Goal: Transaction & Acquisition: Purchase product/service

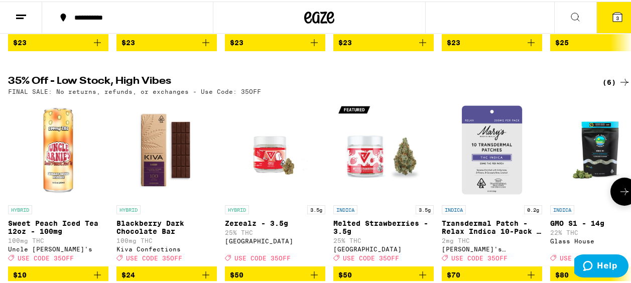
scroll to position [546, 0]
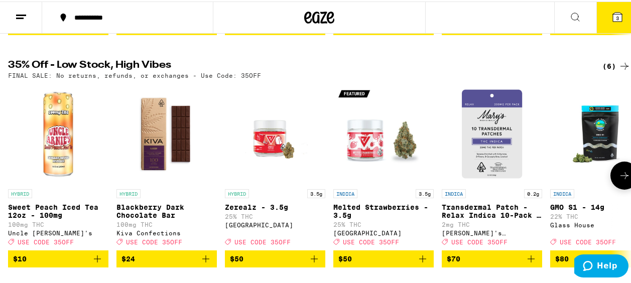
click at [621, 180] on icon at bounding box center [624, 174] width 12 height 12
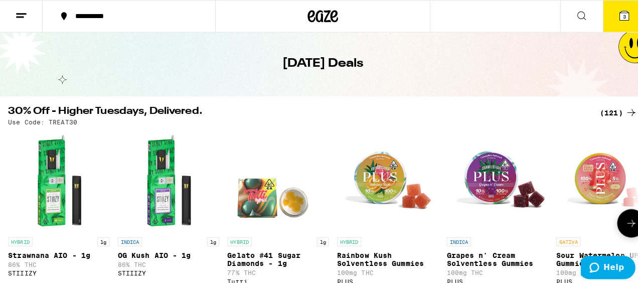
scroll to position [0, 0]
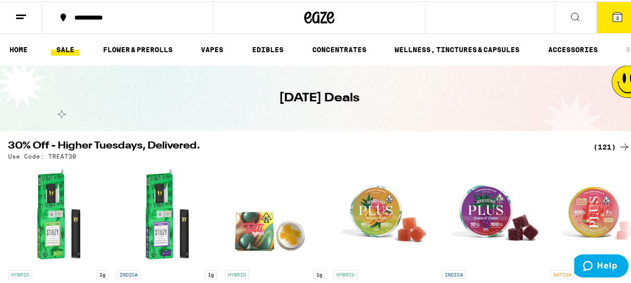
click at [19, 17] on line at bounding box center [20, 17] width 8 height 0
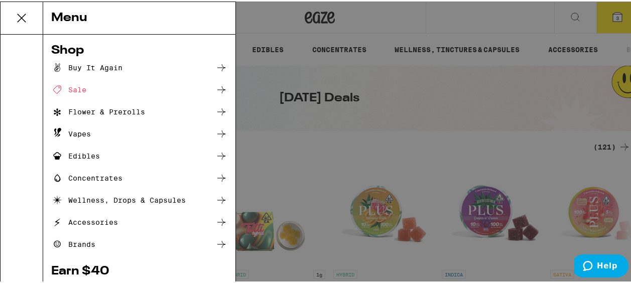
scroll to position [0, 28]
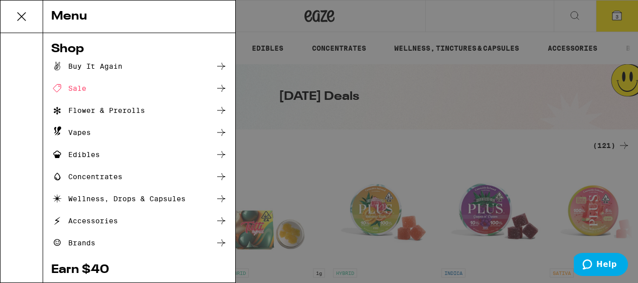
click at [89, 154] on div "Edibles" at bounding box center [75, 154] width 49 height 12
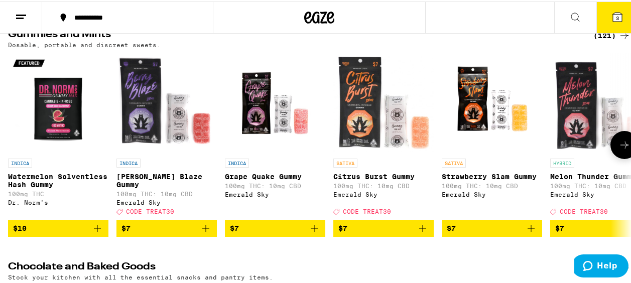
scroll to position [100, 0]
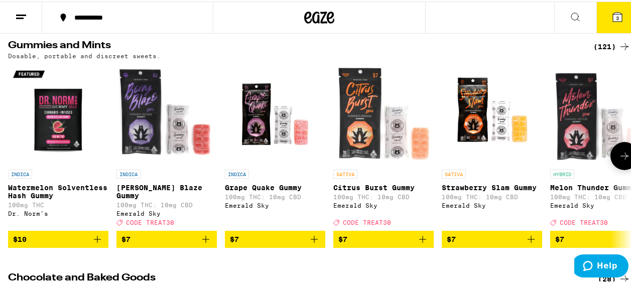
click at [610, 147] on button at bounding box center [624, 154] width 28 height 28
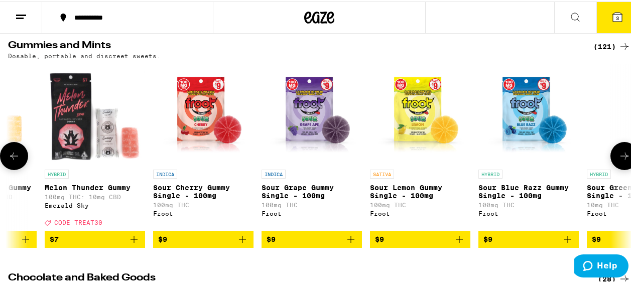
click at [610, 147] on button at bounding box center [624, 154] width 28 height 28
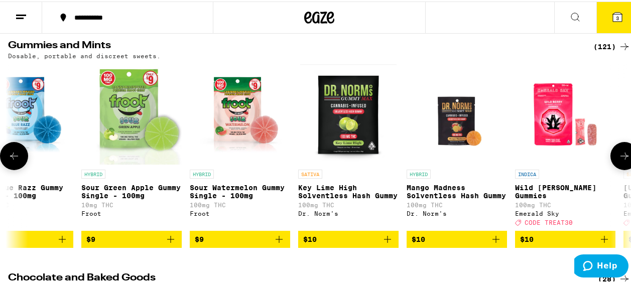
click at [610, 147] on button at bounding box center [624, 154] width 28 height 28
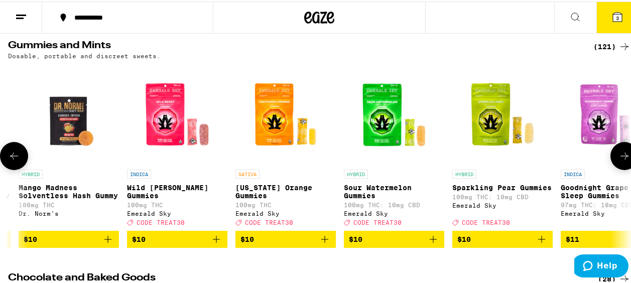
scroll to position [0, 1515]
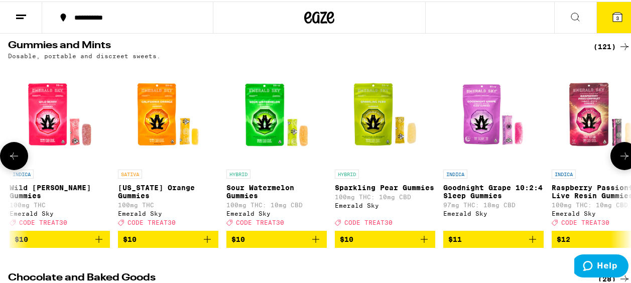
click at [193, 240] on span "$10" at bounding box center [168, 238] width 90 height 12
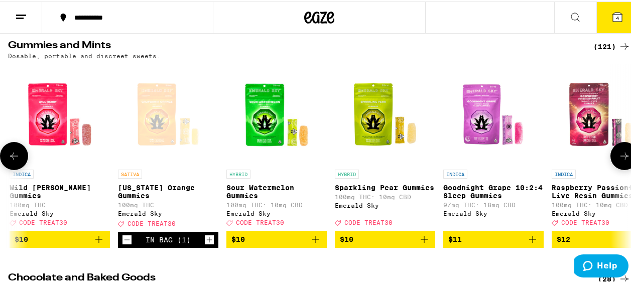
click at [610, 153] on button at bounding box center [624, 154] width 28 height 28
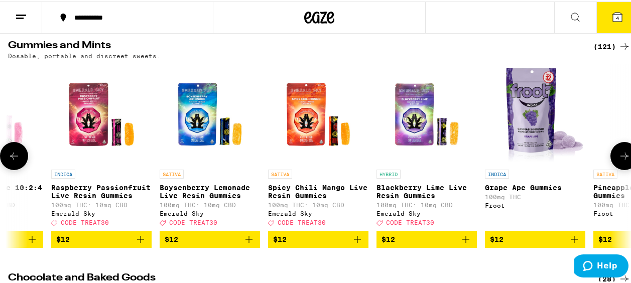
scroll to position [0, 2020]
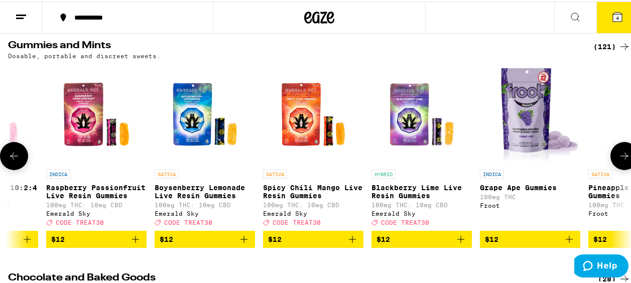
click at [630, 143] on img "Open page for Pineapple Express Gummies from Froot" at bounding box center [638, 113] width 0 height 100
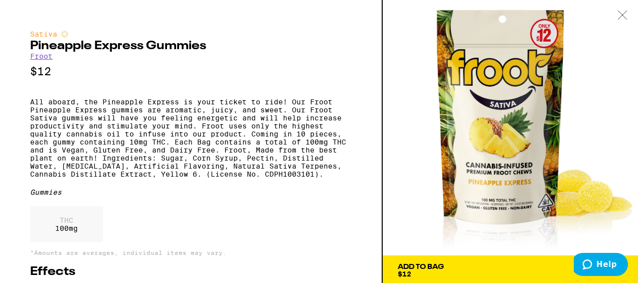
click at [620, 7] on div at bounding box center [622, 16] width 31 height 32
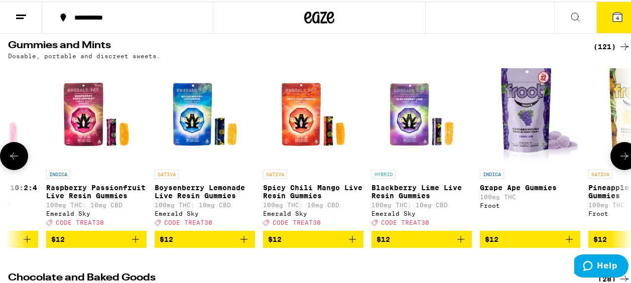
click at [629, 155] on button at bounding box center [624, 154] width 28 height 28
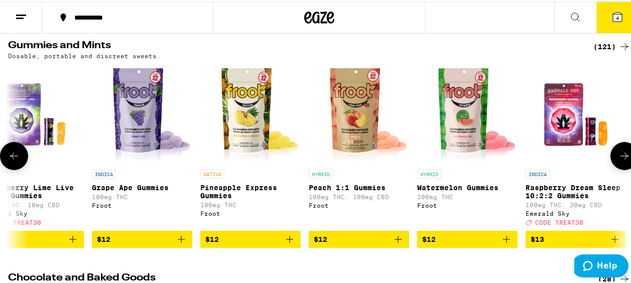
scroll to position [0, 2526]
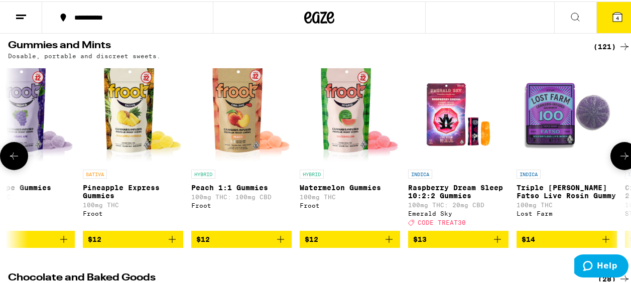
click at [15, 157] on icon at bounding box center [14, 154] width 12 height 12
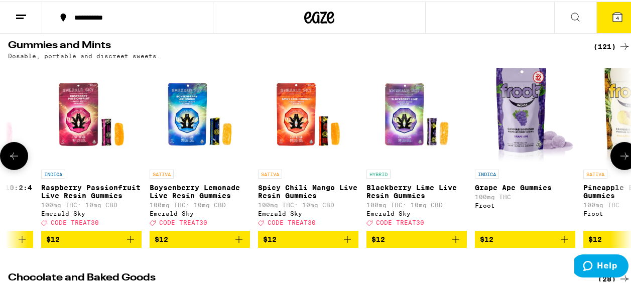
scroll to position [0, 2020]
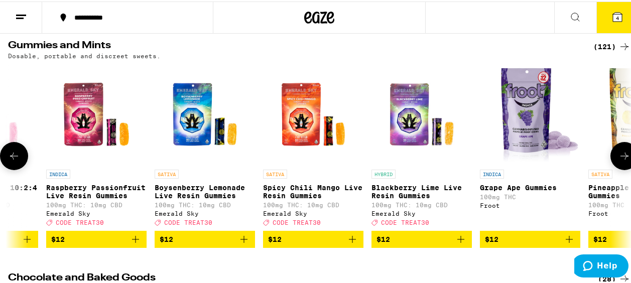
click at [241, 238] on button "$12" at bounding box center [204, 237] width 100 height 17
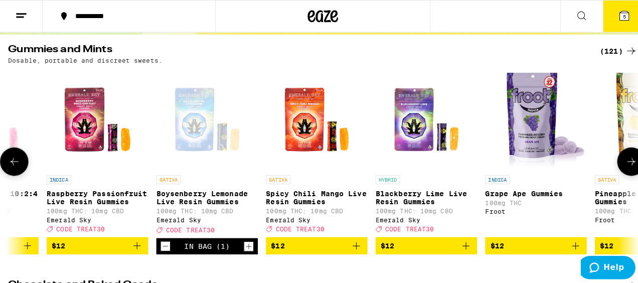
scroll to position [100, 0]
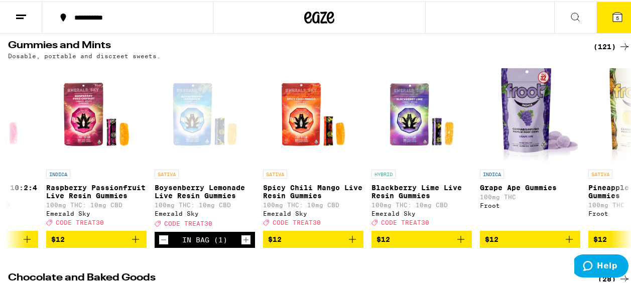
click at [615, 2] on button "5" at bounding box center [617, 16] width 42 height 31
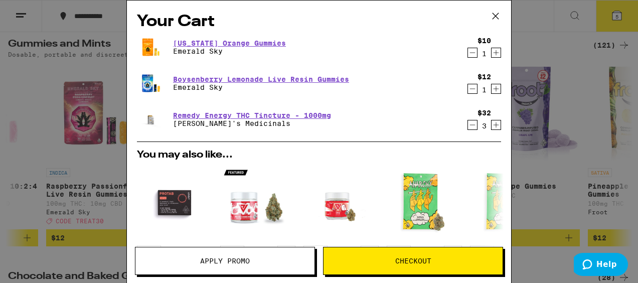
click at [470, 125] on icon "Decrement" at bounding box center [473, 125] width 6 height 0
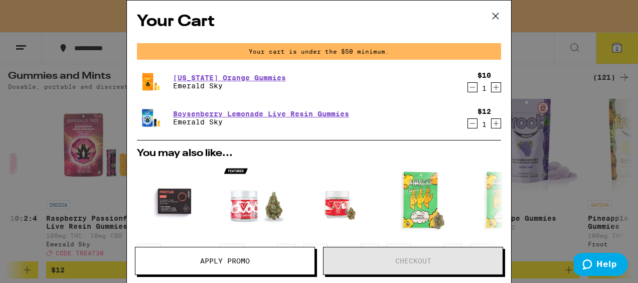
scroll to position [132, 0]
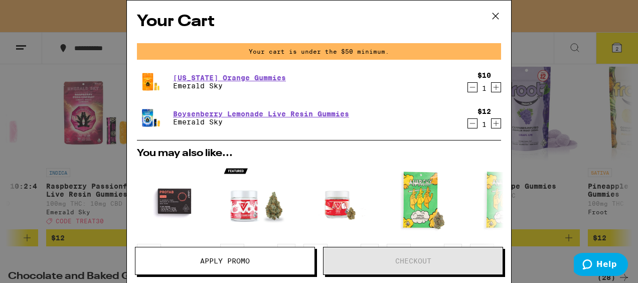
click at [468, 85] on icon "Decrement" at bounding box center [472, 87] width 9 height 12
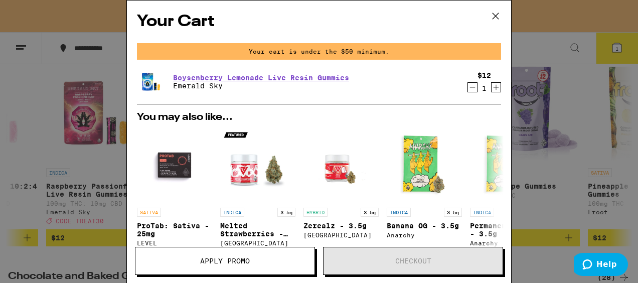
click at [492, 91] on icon "Increment" at bounding box center [496, 87] width 9 height 12
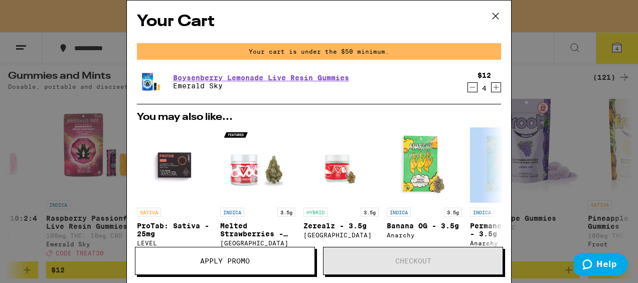
click at [487, 112] on div "You may also like... SATIVA ProTab: Sativa - 25mg LEVEL $29 INDICA 3.5g Melted …" at bounding box center [319, 194] width 380 height 165
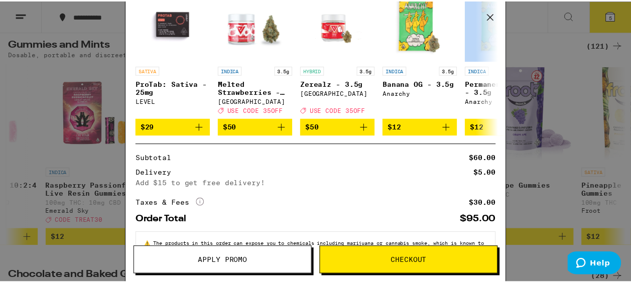
scroll to position [142, 0]
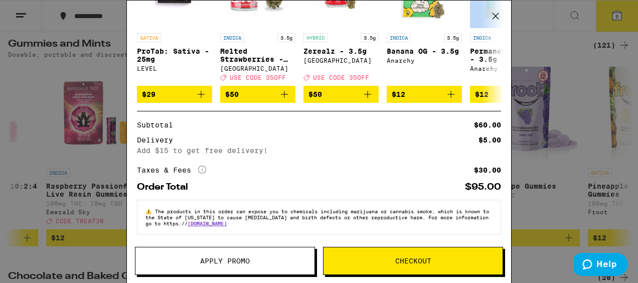
click at [253, 263] on span "Apply Promo" at bounding box center [224, 260] width 179 height 7
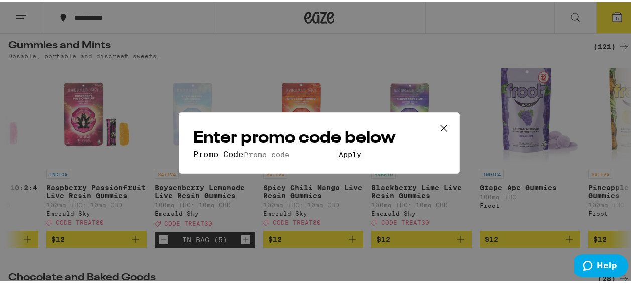
click at [247, 148] on input "Promo Code" at bounding box center [289, 152] width 92 height 9
type input "treat30"
click at [339, 157] on span "Apply" at bounding box center [350, 153] width 23 height 8
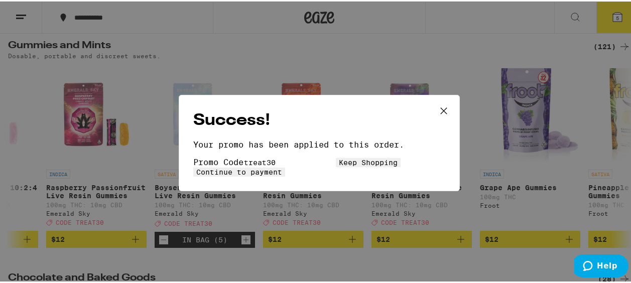
click at [285, 166] on button "Continue to payment" at bounding box center [239, 170] width 92 height 9
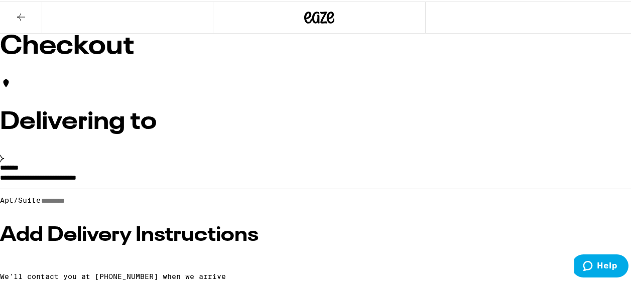
drag, startPoint x: 396, startPoint y: 130, endPoint x: 396, endPoint y: 124, distance: 6.5
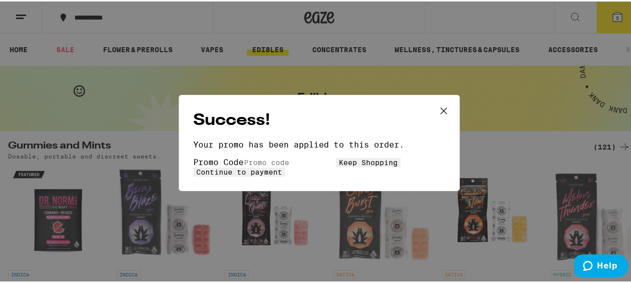
click at [339, 165] on span "Keep Shopping" at bounding box center [368, 161] width 59 height 8
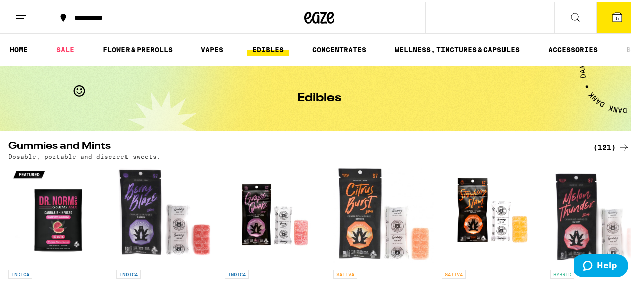
click at [619, 7] on button "5" at bounding box center [617, 16] width 42 height 31
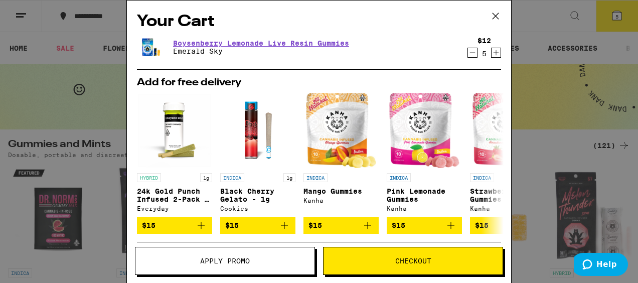
click at [492, 51] on icon "Increment" at bounding box center [496, 53] width 9 height 12
click at [492, 52] on icon "Increment" at bounding box center [496, 53] width 9 height 12
click at [499, 16] on icon at bounding box center [495, 16] width 15 height 15
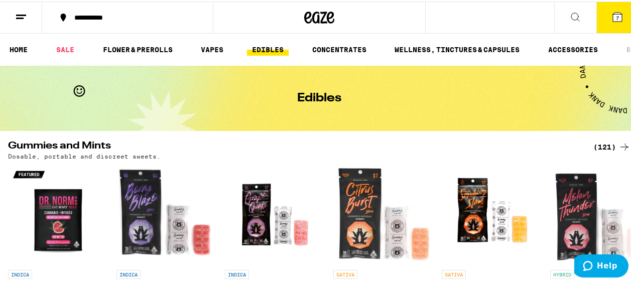
scroll to position [100, 0]
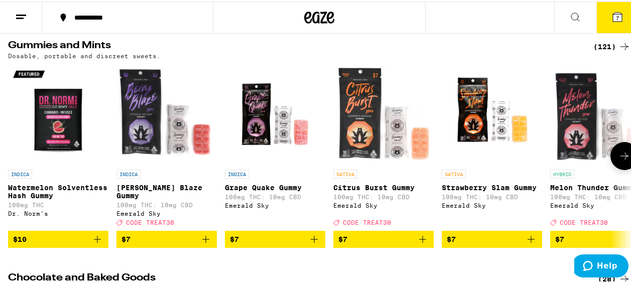
click at [621, 139] on img "Open page for Melon Thunder Gummy from Emerald Sky" at bounding box center [600, 113] width 100 height 100
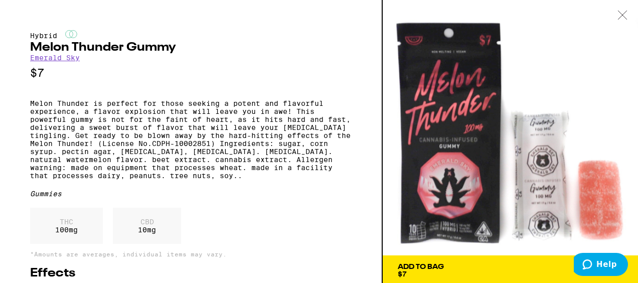
drag, startPoint x: 273, startPoint y: 83, endPoint x: 278, endPoint y: 80, distance: 5.6
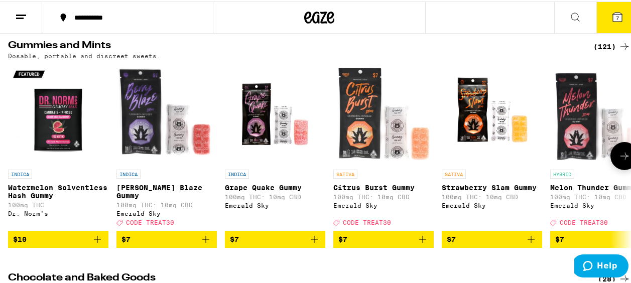
click at [618, 149] on icon at bounding box center [624, 154] width 12 height 12
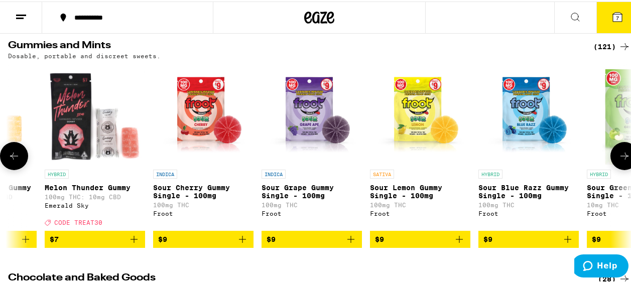
click at [611, 149] on button at bounding box center [624, 154] width 28 height 28
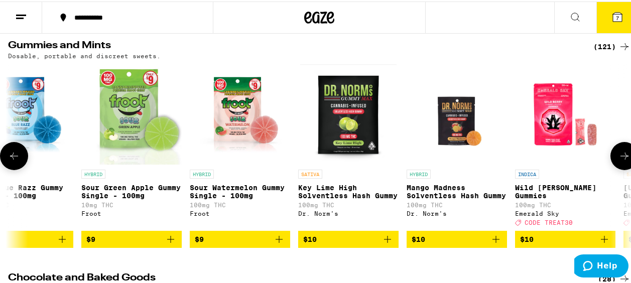
click at [611, 149] on button at bounding box center [624, 154] width 28 height 28
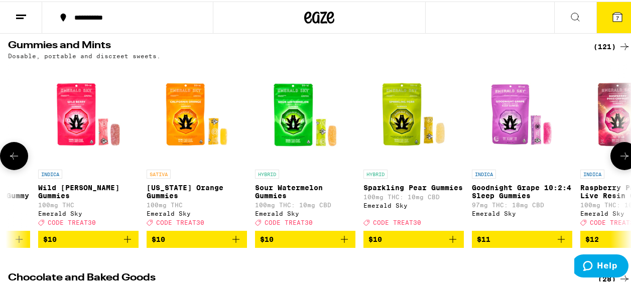
scroll to position [0, 1515]
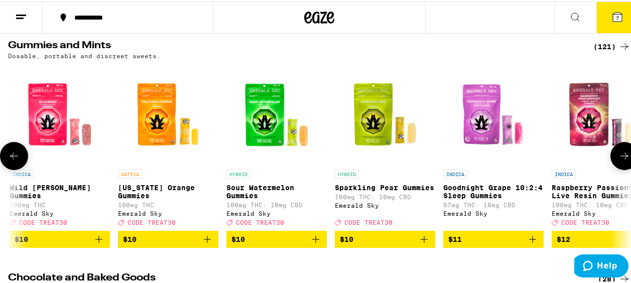
click at [205, 244] on icon "Add to bag" at bounding box center [207, 238] width 12 height 12
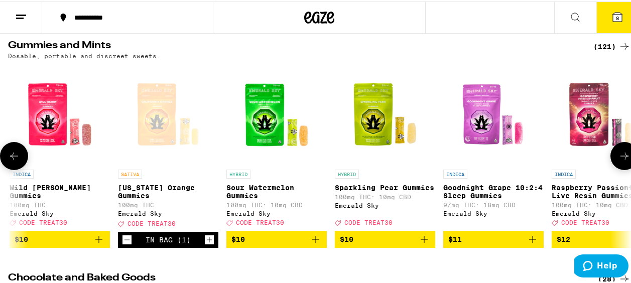
click at [623, 163] on button at bounding box center [624, 154] width 28 height 28
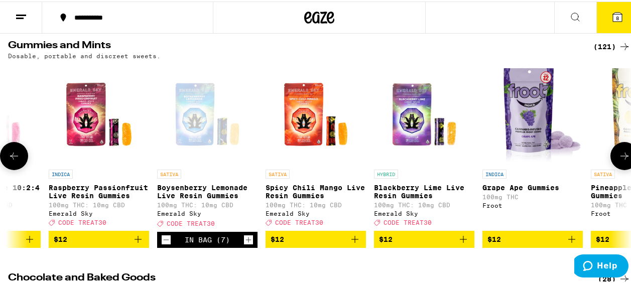
scroll to position [0, 2020]
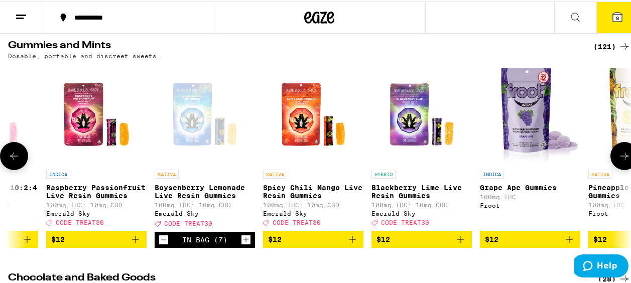
click at [618, 156] on icon at bounding box center [624, 154] width 12 height 12
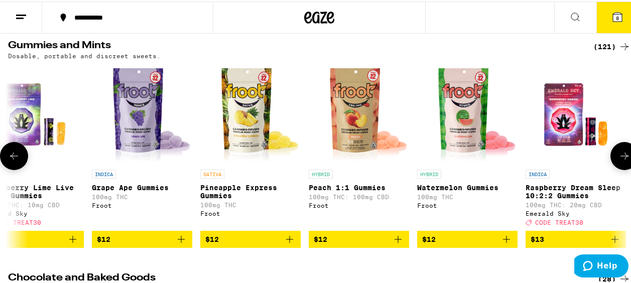
scroll to position [0, 2526]
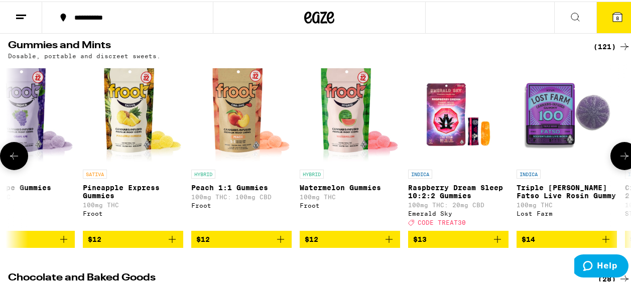
click at [618, 156] on icon at bounding box center [624, 154] width 12 height 12
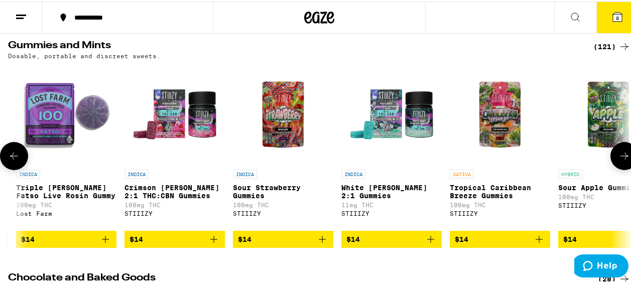
scroll to position [0, 3031]
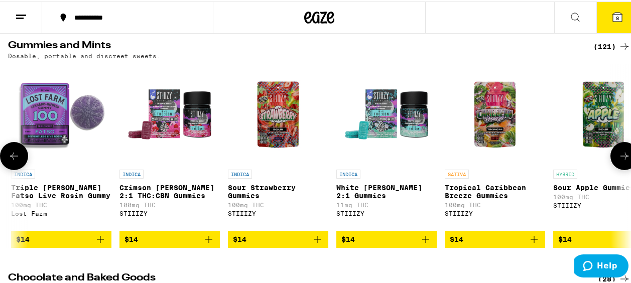
click at [7, 159] on button at bounding box center [14, 154] width 28 height 28
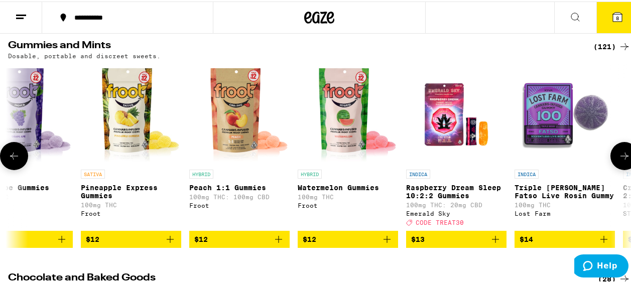
scroll to position [0, 2526]
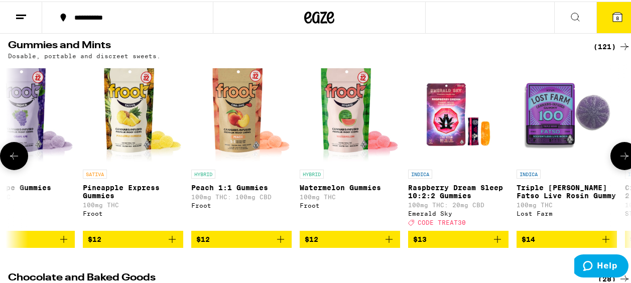
click at [622, 158] on button at bounding box center [624, 154] width 28 height 28
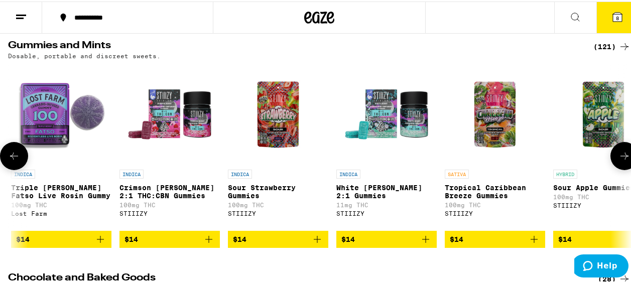
click at [622, 158] on button at bounding box center [624, 154] width 28 height 28
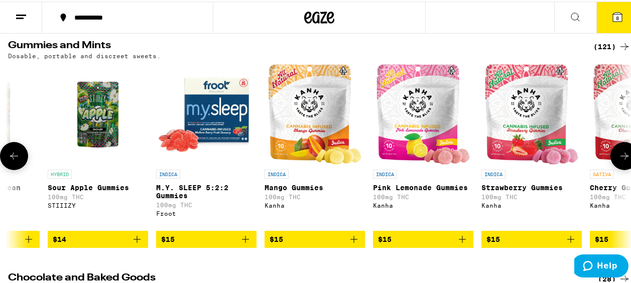
click at [622, 158] on button at bounding box center [624, 154] width 28 height 28
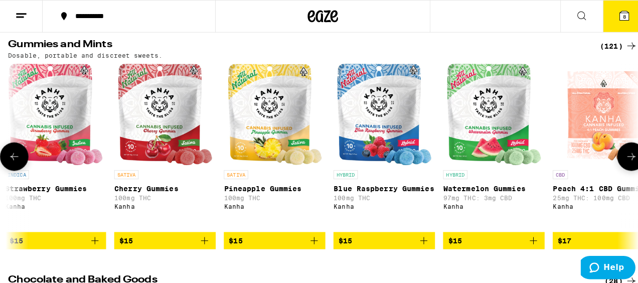
scroll to position [0, 4041]
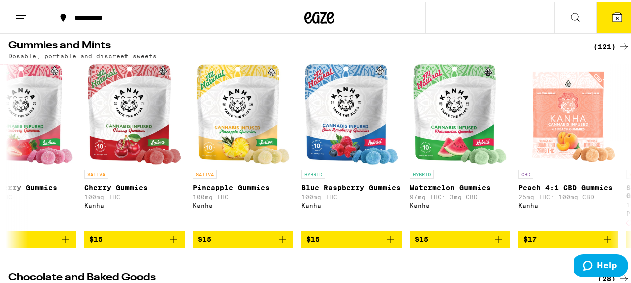
click at [612, 15] on icon at bounding box center [616, 15] width 9 height 9
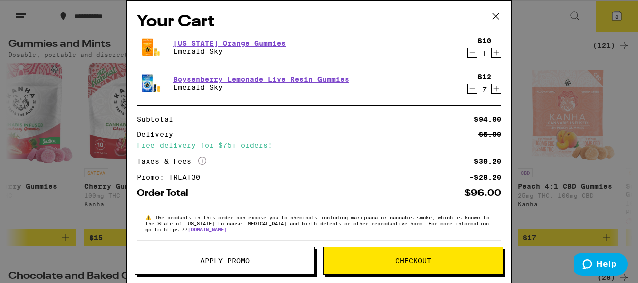
click at [468, 88] on icon "Decrement" at bounding box center [472, 89] width 9 height 12
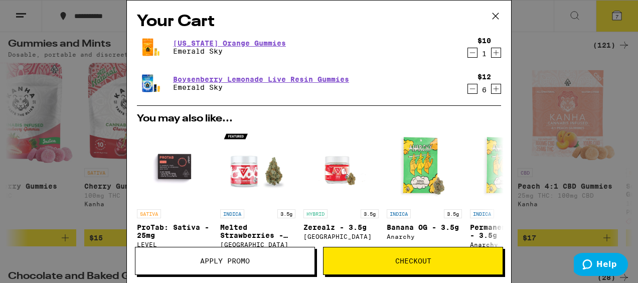
click at [468, 88] on icon "Decrement" at bounding box center [472, 89] width 9 height 12
click at [494, 53] on icon "Increment" at bounding box center [497, 53] width 6 height 6
click at [470, 53] on icon "Decrement" at bounding box center [473, 53] width 6 height 0
click at [470, 89] on icon "Decrement" at bounding box center [473, 89] width 6 height 0
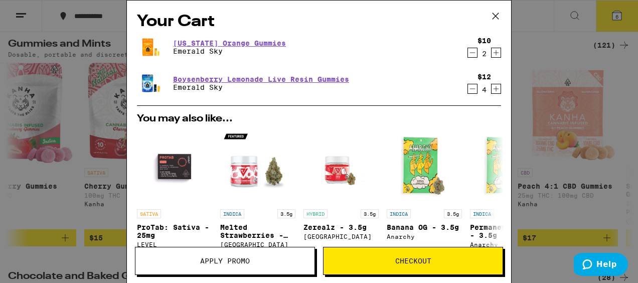
click at [492, 54] on icon "Increment" at bounding box center [496, 53] width 9 height 12
click at [468, 88] on icon "Decrement" at bounding box center [472, 89] width 9 height 12
click at [492, 57] on icon "Increment" at bounding box center [496, 53] width 9 height 12
click at [429, 264] on span "Checkout" at bounding box center [413, 260] width 36 height 7
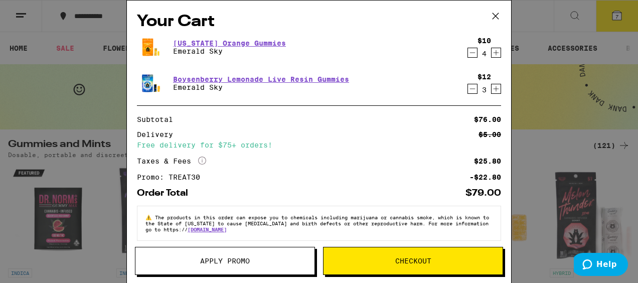
click at [468, 54] on icon "Decrement" at bounding box center [472, 53] width 9 height 12
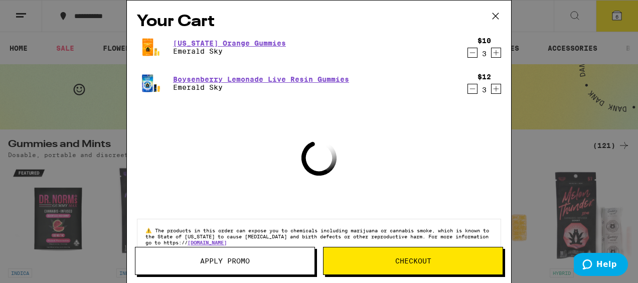
click at [492, 90] on icon "Increment" at bounding box center [496, 89] width 9 height 12
click at [414, 264] on span "Checkout" at bounding box center [413, 260] width 36 height 7
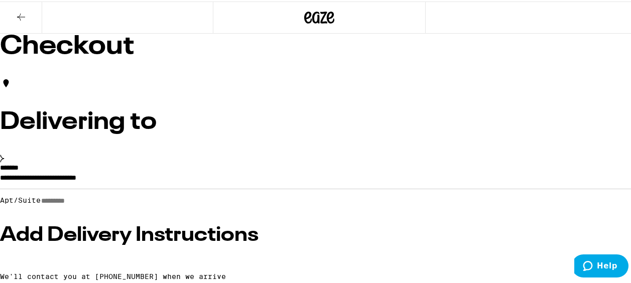
scroll to position [201, 0]
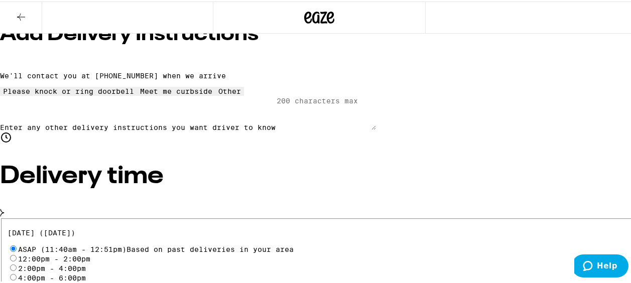
click at [68, 252] on div "12:00pm - 2:00pm" at bounding box center [320, 257] width 624 height 10
click at [17, 253] on input "12:00pm - 2:00pm" at bounding box center [13, 256] width 7 height 7
radio input "true"
click at [17, 263] on input "2:00pm - 4:00pm" at bounding box center [13, 266] width 7 height 7
radio input "true"
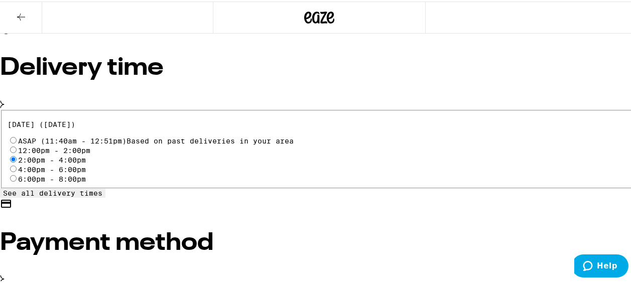
scroll to position [351, 0]
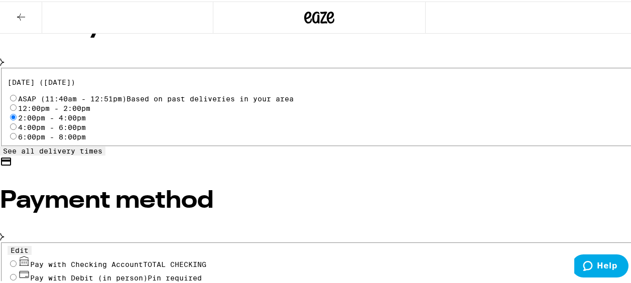
click at [17, 259] on input "Pay with Checking Account TOTAL CHECKING" at bounding box center [13, 262] width 7 height 7
radio input "true"
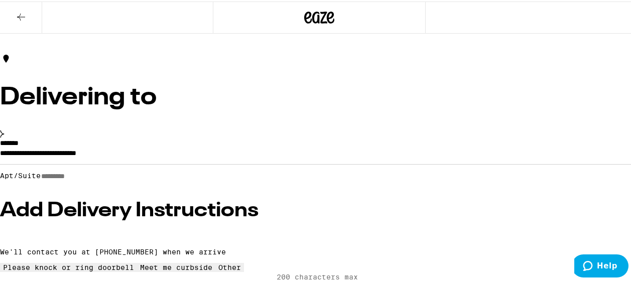
scroll to position [0, 0]
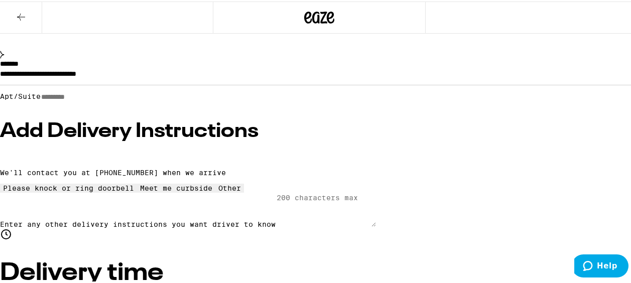
scroll to position [150, 0]
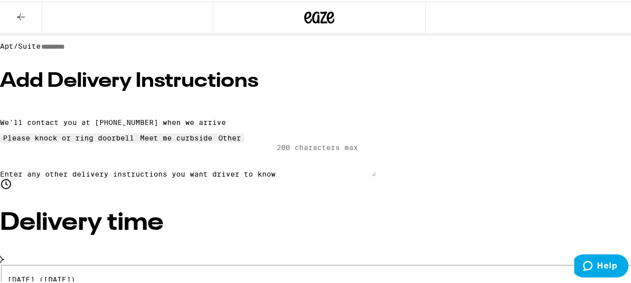
scroll to position [201, 0]
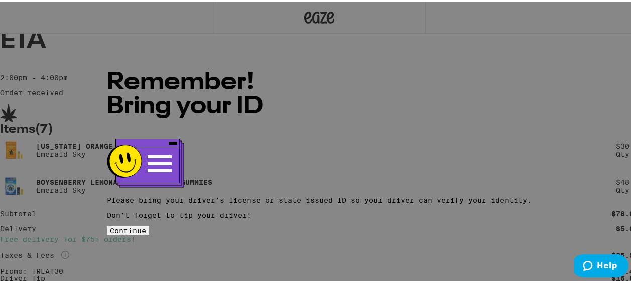
click at [146, 225] on span "Continue" at bounding box center [128, 229] width 36 height 8
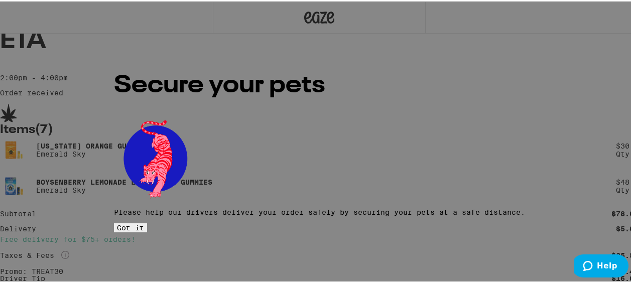
click at [144, 222] on span "Got it" at bounding box center [130, 226] width 27 height 8
